Goal: Information Seeking & Learning: Find specific fact

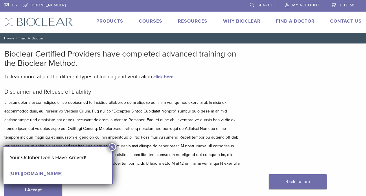
click at [161, 154] on p at bounding box center [121, 137] width 235 height 78
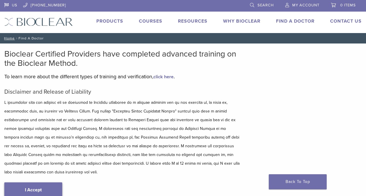
click at [52, 191] on link "I Accept" at bounding box center [33, 189] width 58 height 15
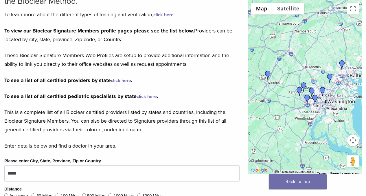
scroll to position [65, 0]
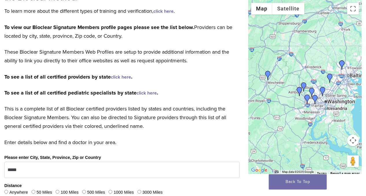
click at [125, 75] on link "click here" at bounding box center [121, 77] width 20 height 6
click at [117, 78] on link "click here" at bounding box center [121, 77] width 20 height 6
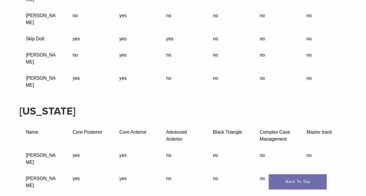
scroll to position [5463, 0]
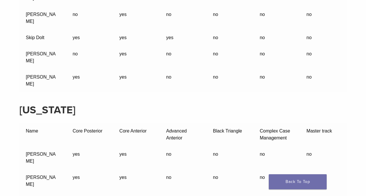
drag, startPoint x: 27, startPoint y: 49, endPoint x: 68, endPoint y: 154, distance: 113.0
copy tbody "Alyssa Fisher no no no yes no no Amanda Redden EFDA no no no yes no no Brittany…"
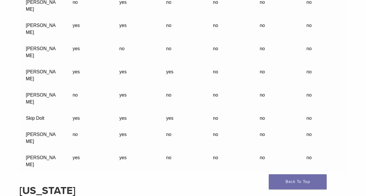
scroll to position [5380, 0]
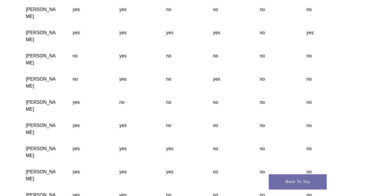
scroll to position [12366, 0]
drag, startPoint x: 27, startPoint y: 44, endPoint x: 41, endPoint y: 170, distance: 126.7
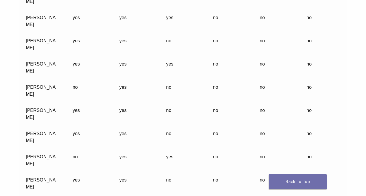
scroll to position [12534, 0]
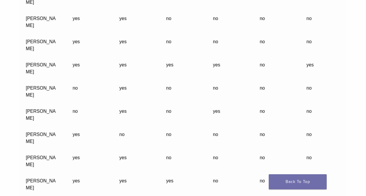
scroll to position [12335, 0]
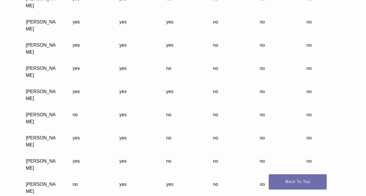
scroll to position [12493, 0]
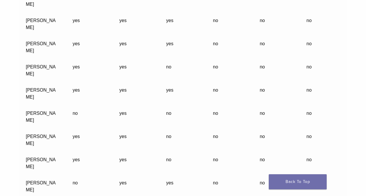
copy tbody "[PERSON_NAME] no no no yes no no [PERSON_NAME] yes yes no no no no [PERSON_NAME…"
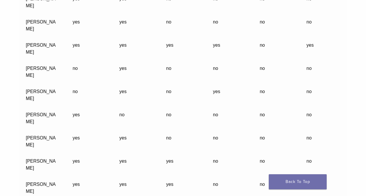
scroll to position [12352, 0]
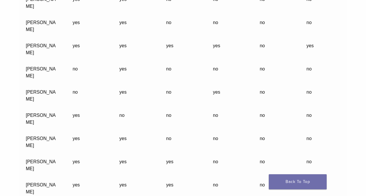
copy tbody "[PERSON_NAME] no no no yes no no [PERSON_NAME] yes yes no no no no [PERSON_NAME…"
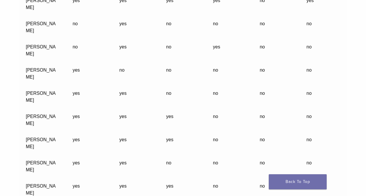
scroll to position [12406, 0]
